Goal: Transaction & Acquisition: Obtain resource

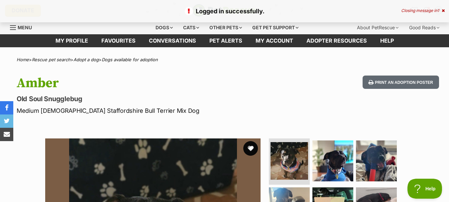
click at [254, 148] on button "favourite" at bounding box center [250, 148] width 15 height 15
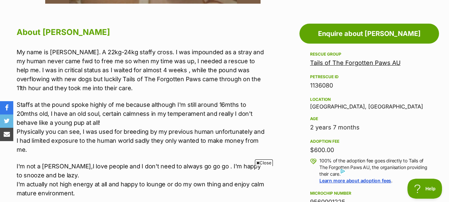
scroll to position [354, 0]
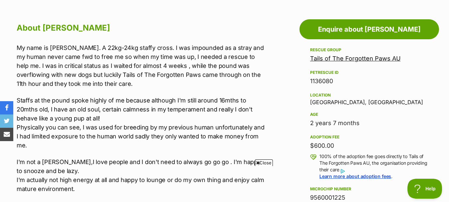
click at [262, 162] on span "Close" at bounding box center [264, 162] width 18 height 7
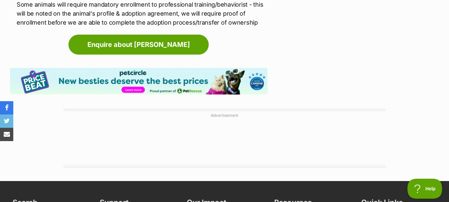
scroll to position [1638, 0]
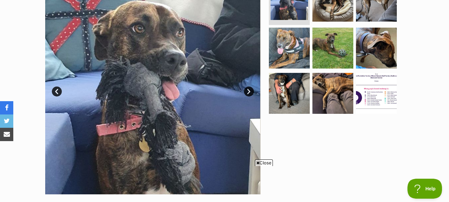
click at [269, 162] on span "Close" at bounding box center [264, 162] width 18 height 7
click at [248, 90] on link "Next" at bounding box center [249, 91] width 10 height 10
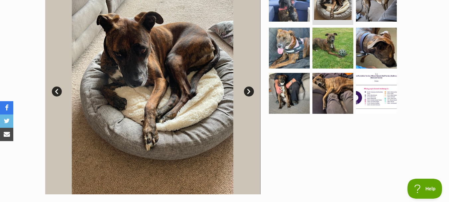
click at [248, 90] on link "Next" at bounding box center [249, 91] width 10 height 10
